Goal: Task Accomplishment & Management: Complete application form

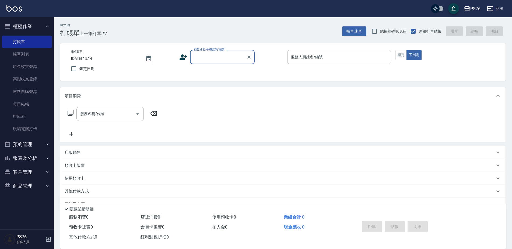
scroll to position [13, 0]
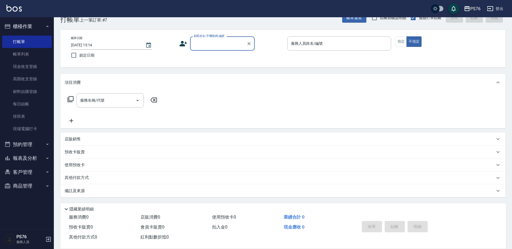
click at [235, 39] on input "顧客姓名/手機號碼/編號" at bounding box center [218, 43] width 52 height 9
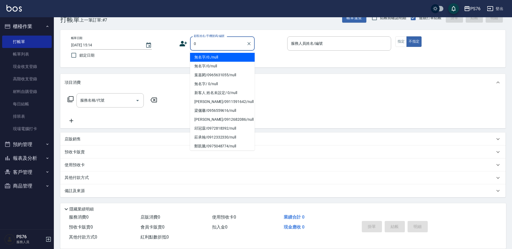
type input "無名字/0./null"
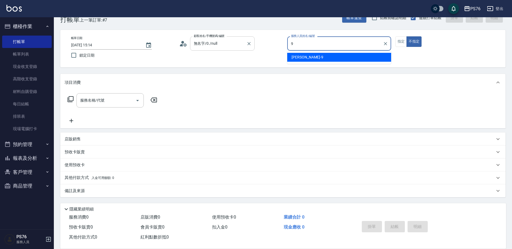
type input "[PERSON_NAME]-9"
type button "false"
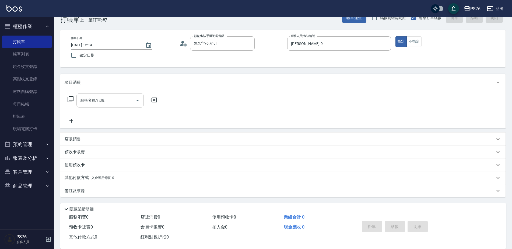
click at [117, 96] on div "服務名稱/代號" at bounding box center [109, 100] width 67 height 14
type input "精油SPA(0699)"
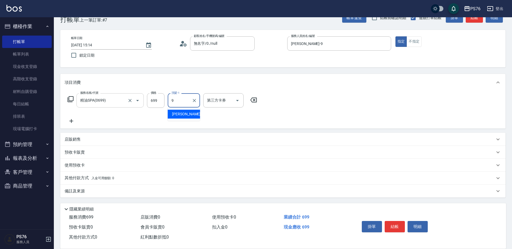
type input "[PERSON_NAME]-9"
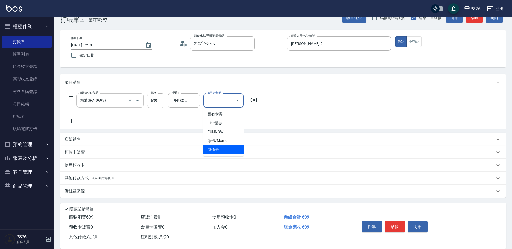
type input "儲值卡"
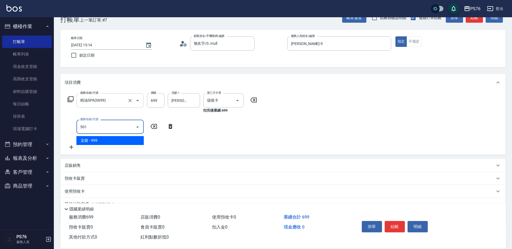
type input "染髮(501)"
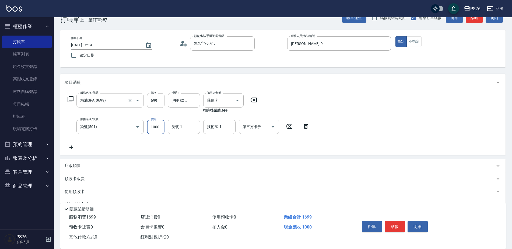
type input "1000"
type input "[PERSON_NAME]-9"
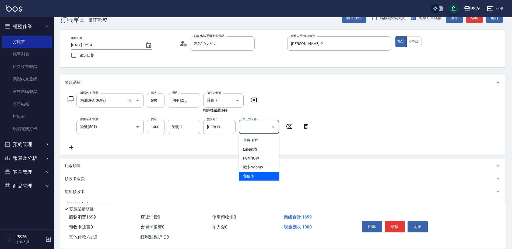
type input "儲值卡"
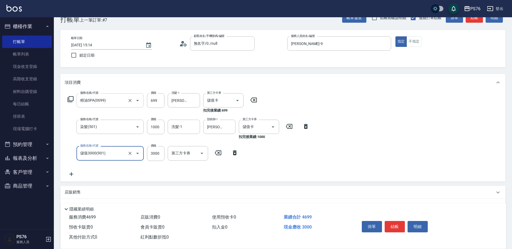
type input "儲值3000(901)"
click at [92, 194] on div "店販銷售" at bounding box center [280, 192] width 430 height 6
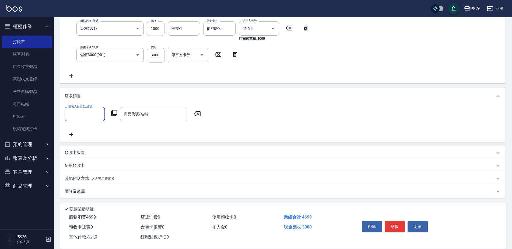
scroll to position [113, 0]
type input "6"
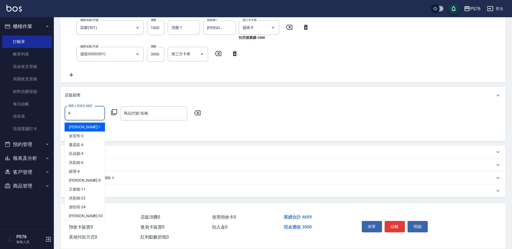
type input "[PERSON_NAME]-9"
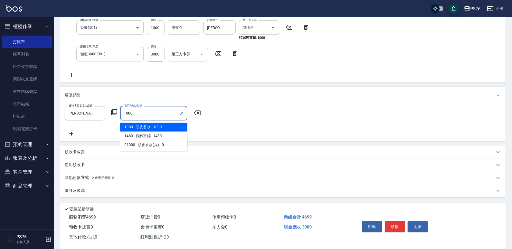
type input "頭皮香水"
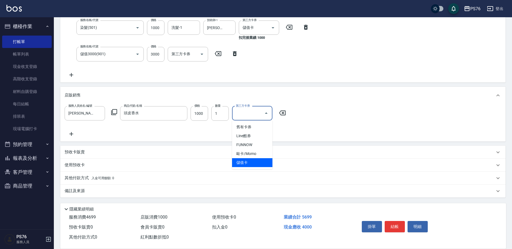
type input "儲值卡"
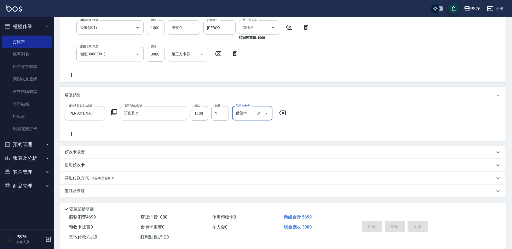
type input "[DATE] 18:45"
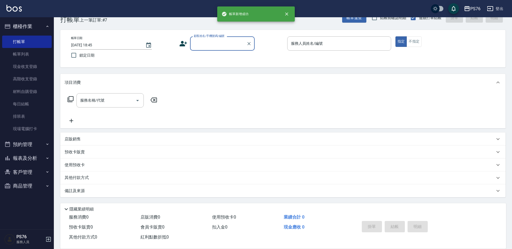
scroll to position [0, 0]
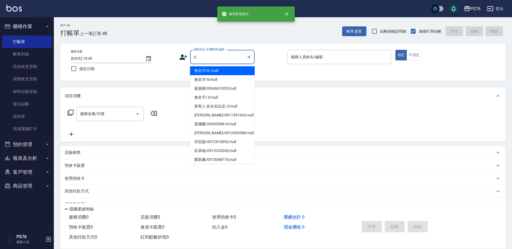
type input "無名字/0./null"
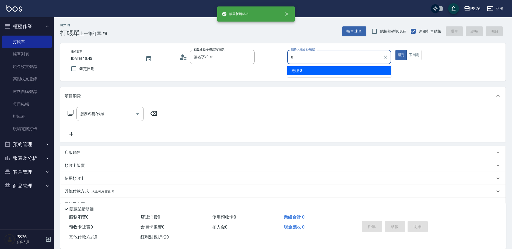
type input "經理-8"
type button "true"
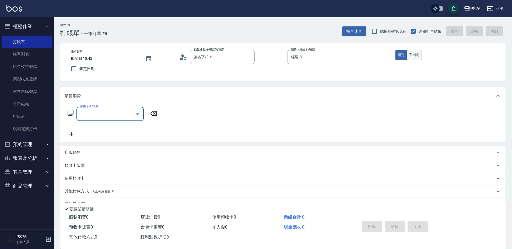
click at [415, 56] on button "不指定" at bounding box center [414, 55] width 15 height 10
click at [125, 115] on input "服務名稱/代號" at bounding box center [106, 113] width 54 height 9
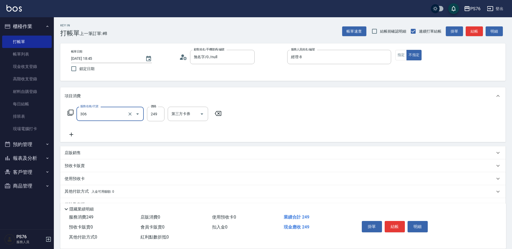
type input "剪髮(306)"
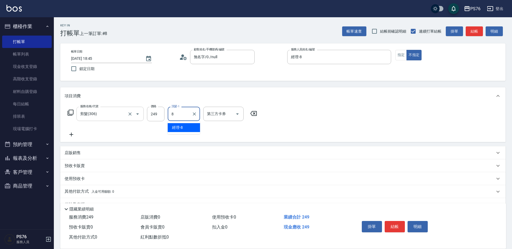
type input "經理-8"
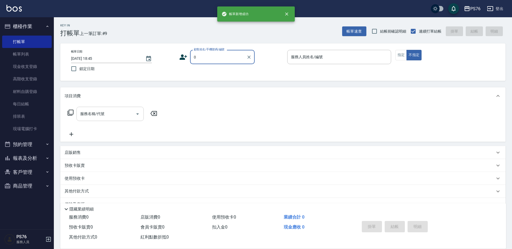
type input "無名字/0./null"
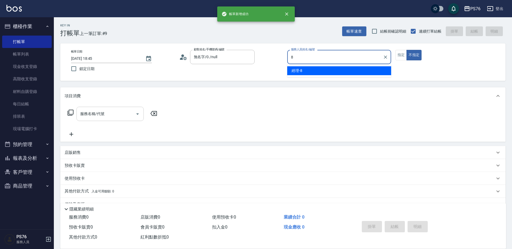
type input "經理-8"
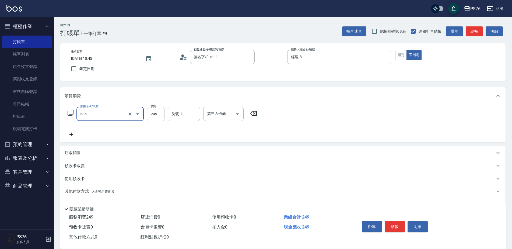
type input "剪髮(306)"
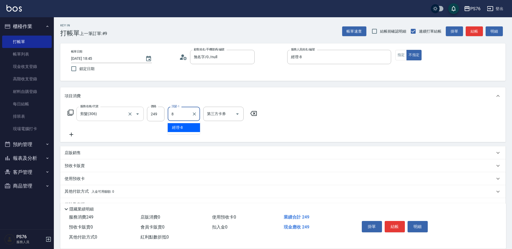
type input "經理-8"
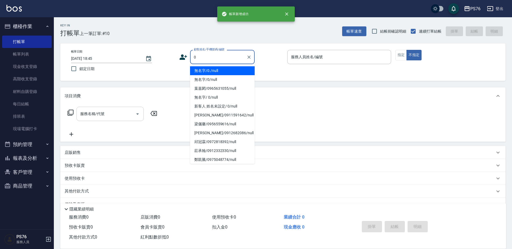
type input "無名字/0./null"
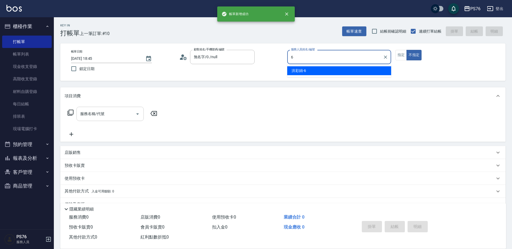
type input "洪彩娟-6"
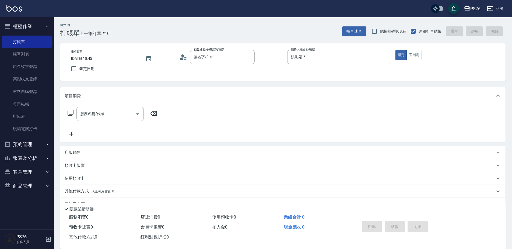
click at [129, 106] on div "服務名稱/代號 服務名稱/代號" at bounding box center [282, 122] width 445 height 37
click at [125, 110] on input "服務名稱/代號" at bounding box center [106, 113] width 54 height 9
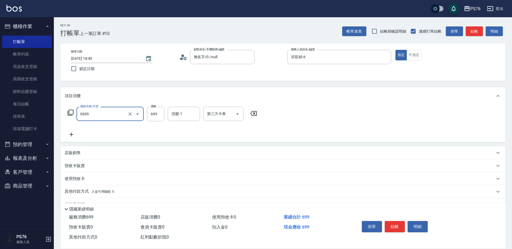
type input "精油SPA(0699)"
type input "經理-8"
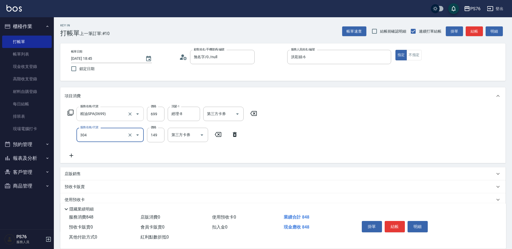
type input "剪髮(304)"
type input "179"
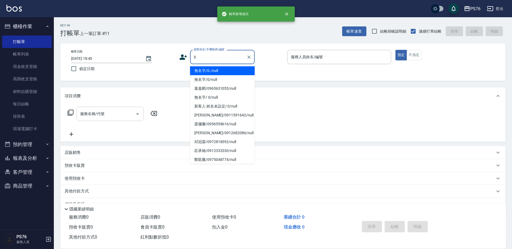
type input "無名字/0./null"
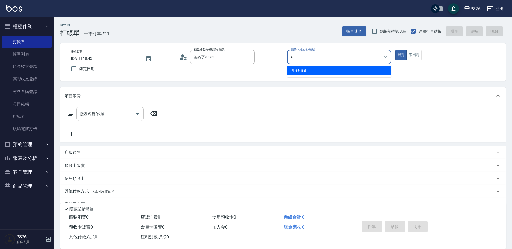
type input "洪彩娟-6"
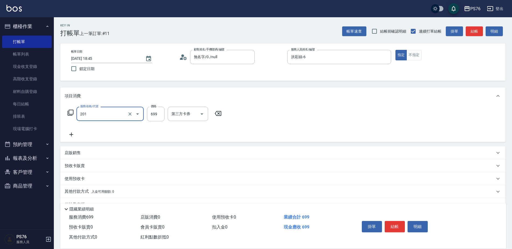
type input "基礎燙(201)"
type input "1500"
type input "洪彩娟-6"
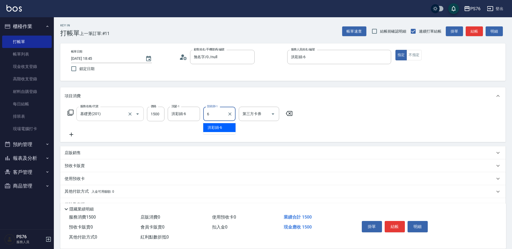
type input "洪彩娟-6"
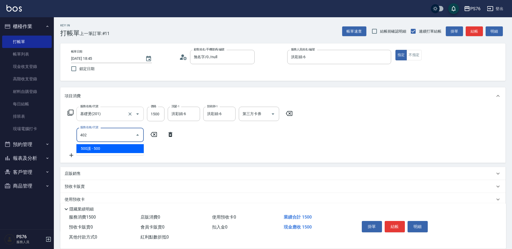
type input "500護(402)"
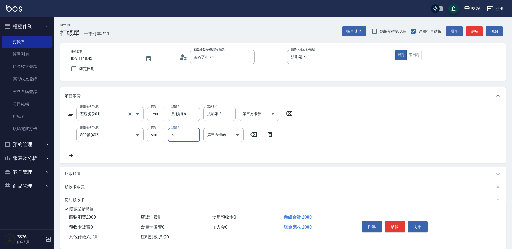
type input "洪彩娟-6"
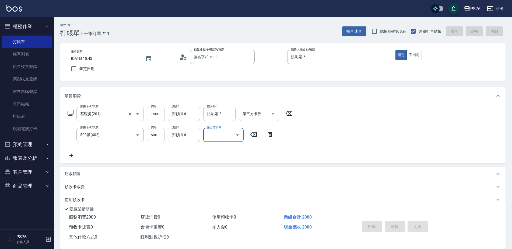
type input "[DATE] 18:46"
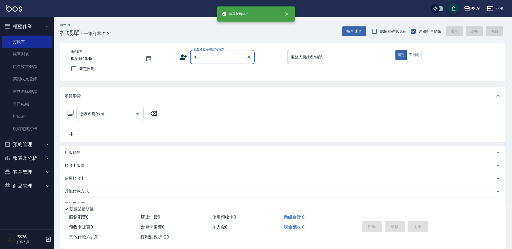
type input "無名字/0./null"
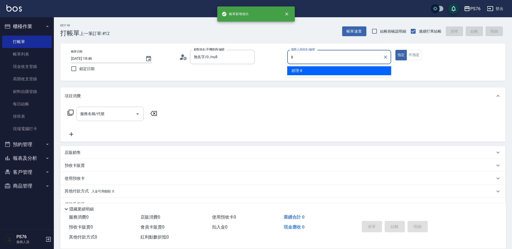
type input "經理-8"
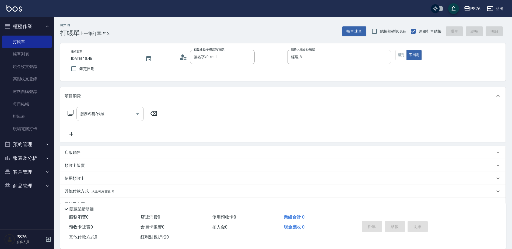
click at [134, 110] on div at bounding box center [137, 114] width 8 height 14
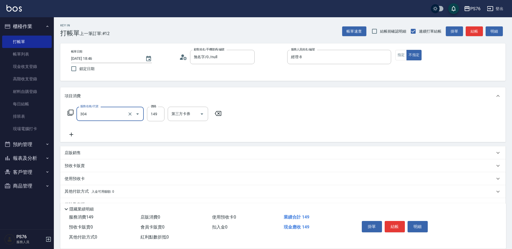
type input "剪髮(304)"
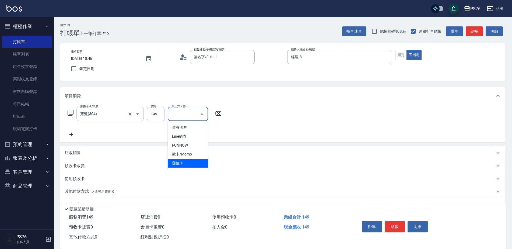
type input "儲值卡"
